Goal: Task Accomplishment & Management: Use online tool/utility

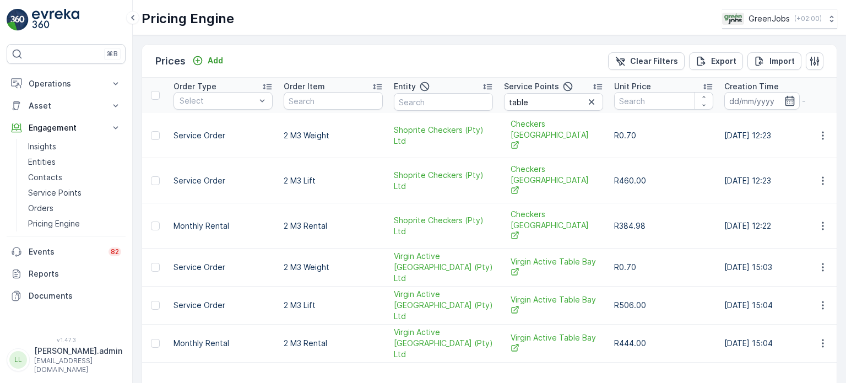
scroll to position [72, 0]
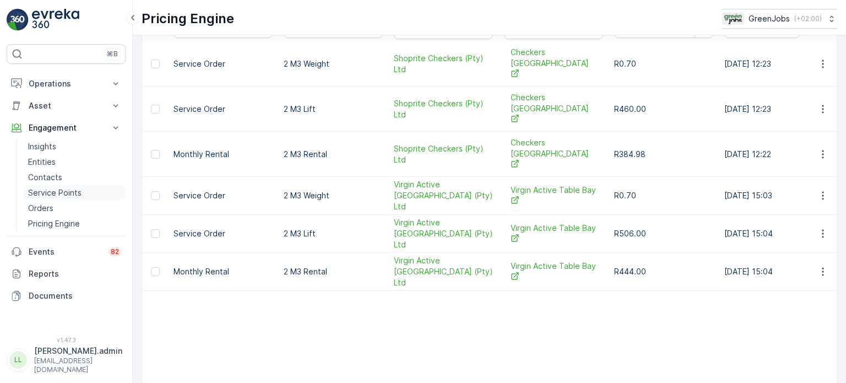
click at [57, 190] on p "Service Points" at bounding box center [54, 192] width 53 height 11
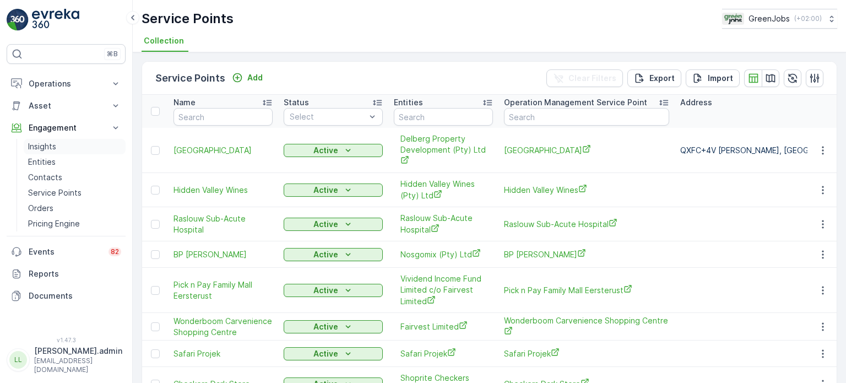
click at [44, 143] on p "Insights" at bounding box center [42, 146] width 28 height 11
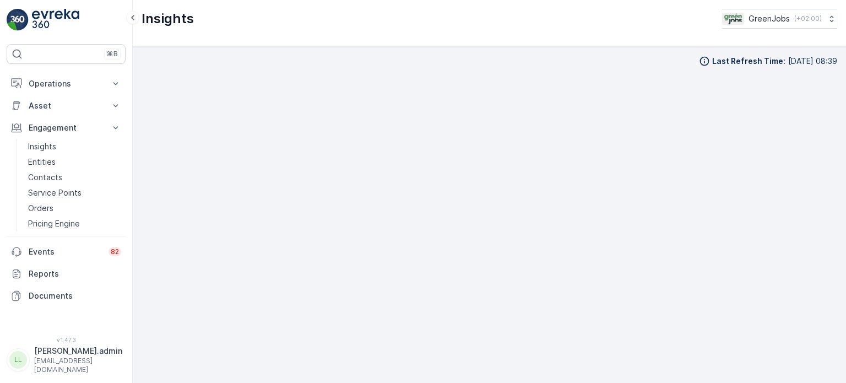
scroll to position [9, 0]
click at [43, 85] on p "Operations" at bounding box center [66, 83] width 75 height 11
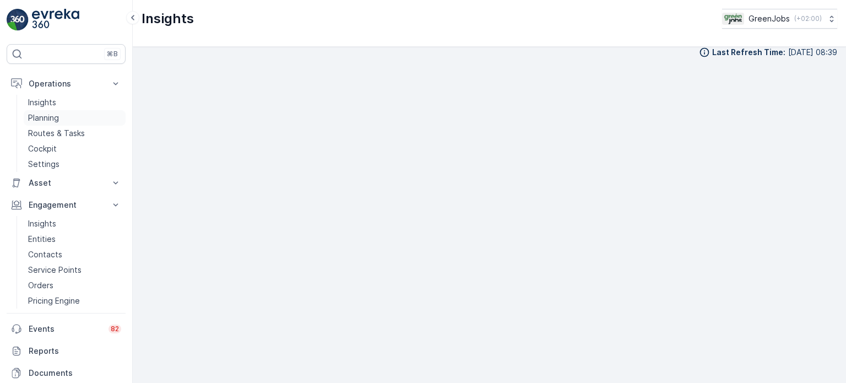
click at [43, 114] on p "Planning" at bounding box center [43, 117] width 31 height 11
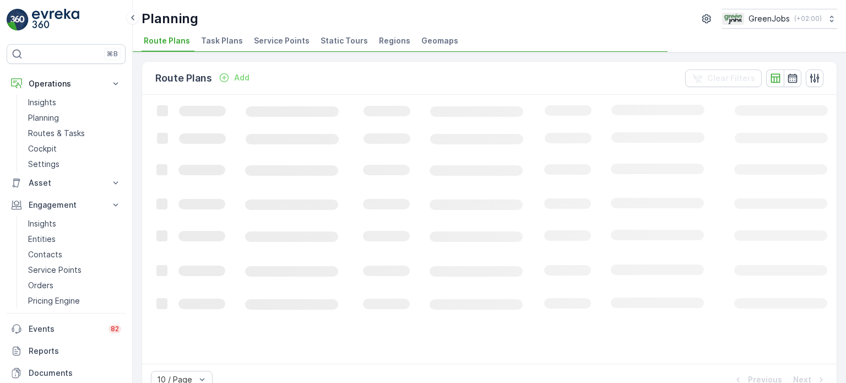
click at [213, 37] on span "Task Plans" at bounding box center [222, 40] width 42 height 11
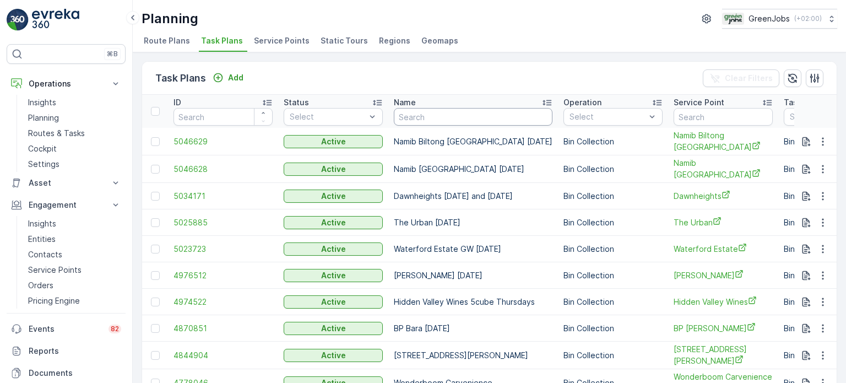
click at [464, 123] on input "text" at bounding box center [473, 117] width 159 height 18
type input "table bay mall"
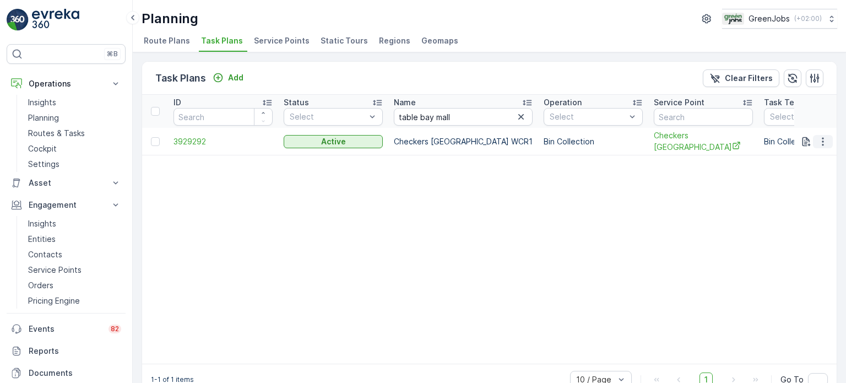
click at [822, 137] on icon "button" at bounding box center [823, 141] width 2 height 8
click at [797, 157] on span "See More Details" at bounding box center [810, 156] width 64 height 11
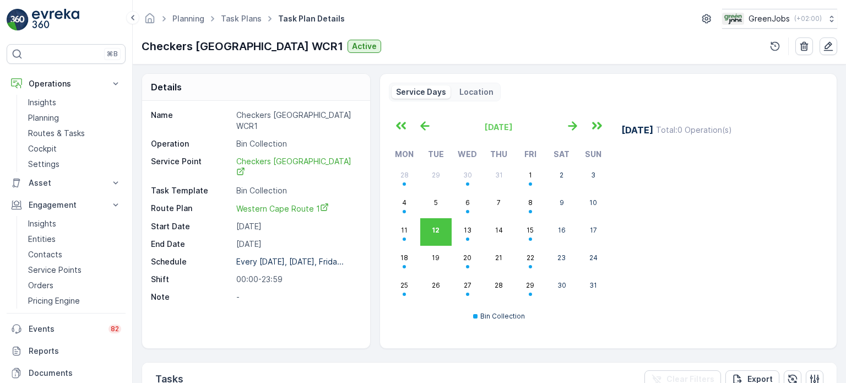
click at [698, 253] on div "[DATE] Total : 0 Operation(s)" at bounding box center [718, 223] width 220 height 217
click at [479, 229] on button "13" at bounding box center [467, 232] width 31 height 28
click at [434, 235] on button "12" at bounding box center [435, 232] width 31 height 28
click at [48, 220] on p "Insights" at bounding box center [42, 223] width 28 height 11
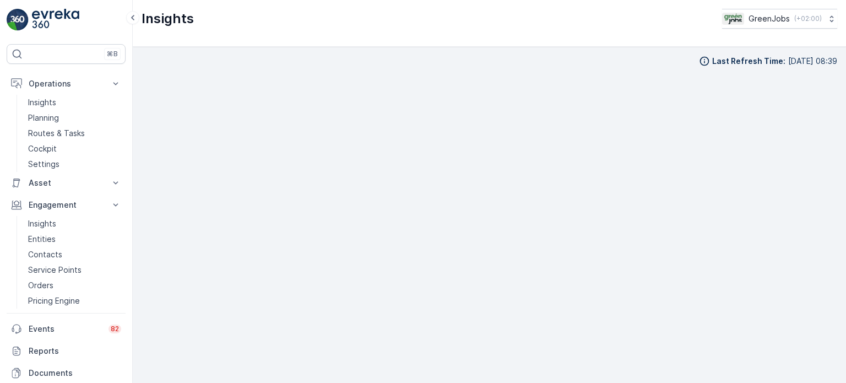
scroll to position [9, 0]
